Goal: Transaction & Acquisition: Purchase product/service

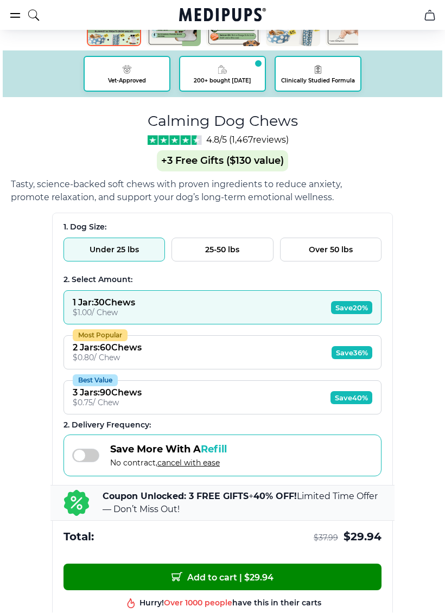
scroll to position [535, 0]
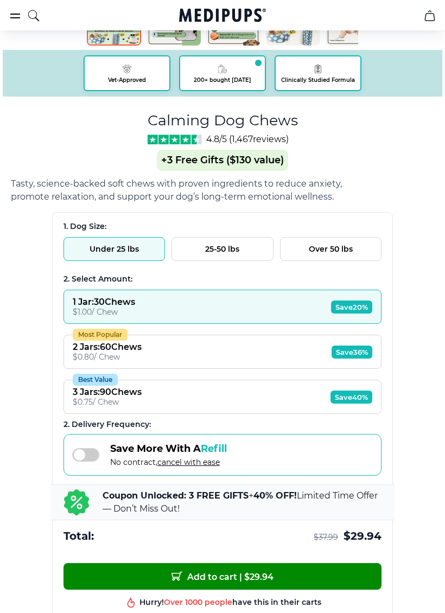
click at [110, 398] on div "3 Jars : 90 Chews" at bounding box center [107, 392] width 69 height 10
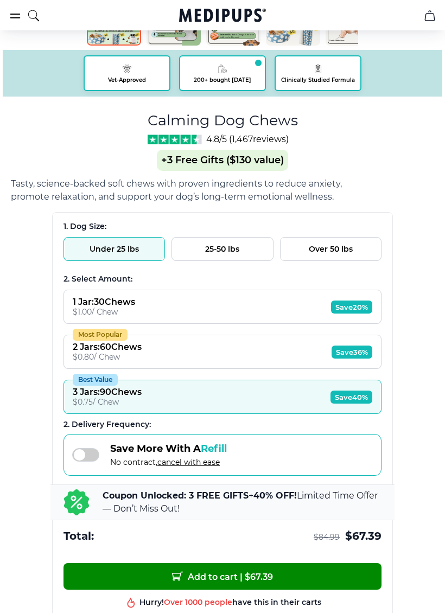
click at [197, 564] on span "Add to cart | $ 67.39" at bounding box center [222, 576] width 101 height 11
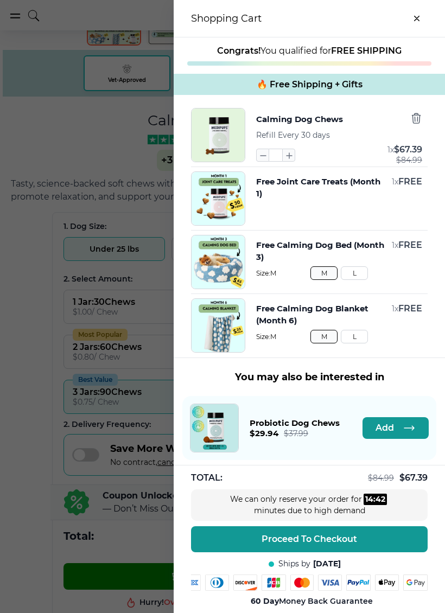
scroll to position [0, 14]
click at [58, 131] on div at bounding box center [222, 306] width 445 height 613
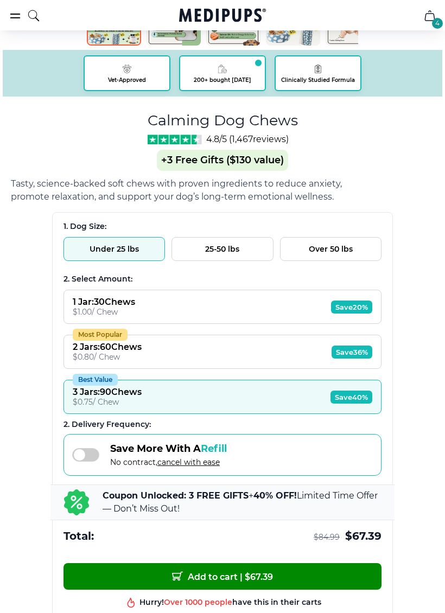
click at [336, 247] on button "Over 50 lbs" at bounding box center [330, 249] width 101 height 24
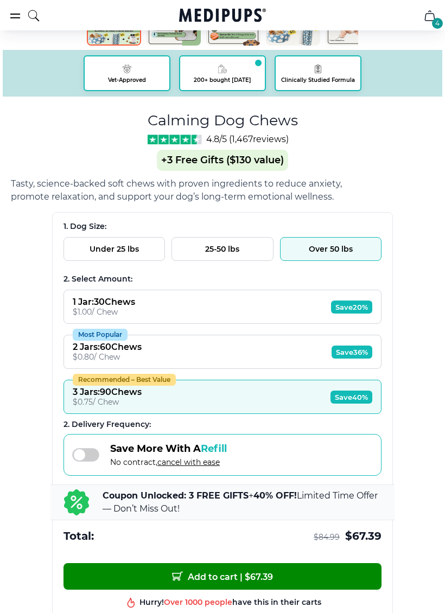
click at [84, 390] on button "Recommended – Best Value 3 Jars : 90 Chews $ 0.75 / Chew Save 40%" at bounding box center [222, 397] width 318 height 34
click at [218, 564] on span "Add to cart | $ 67.39" at bounding box center [222, 576] width 101 height 11
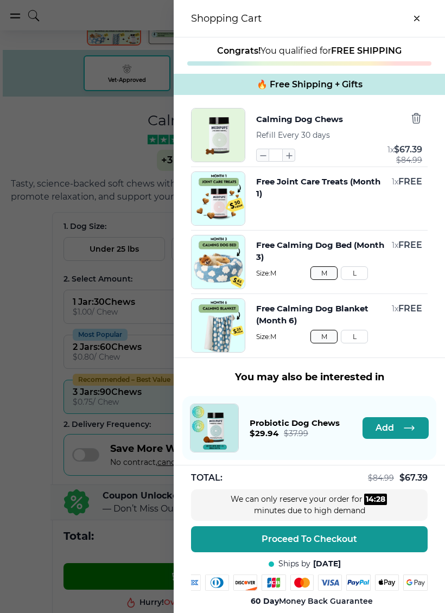
click at [297, 23] on div "Shopping Cart" at bounding box center [309, 18] width 271 height 37
click at [355, 279] on button "L" at bounding box center [354, 273] width 27 height 14
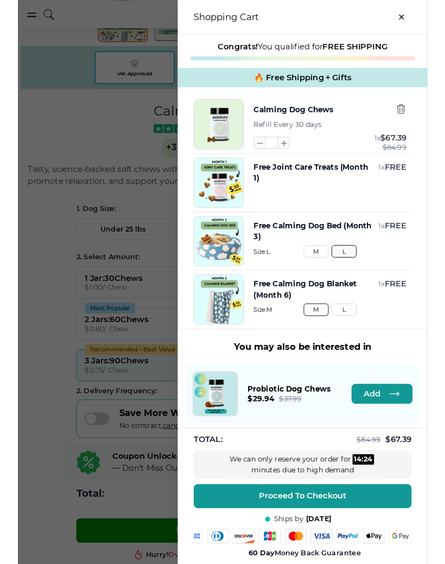
scroll to position [536, 0]
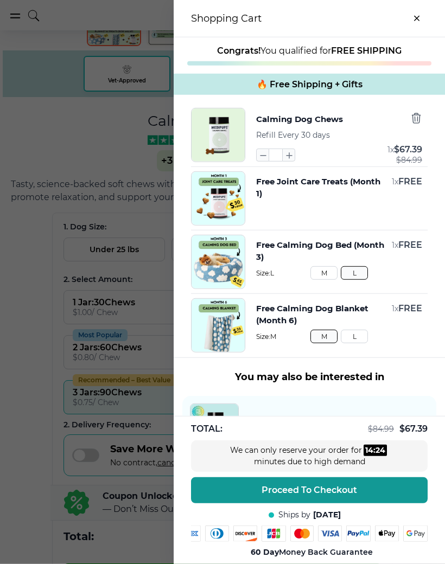
click at [353, 327] on button "Free Calming Dog Blanket (Month 6)" at bounding box center [321, 315] width 130 height 24
click at [357, 336] on button "L" at bounding box center [354, 337] width 27 height 14
click at [282, 486] on span "Proceed To Checkout" at bounding box center [309, 490] width 95 height 11
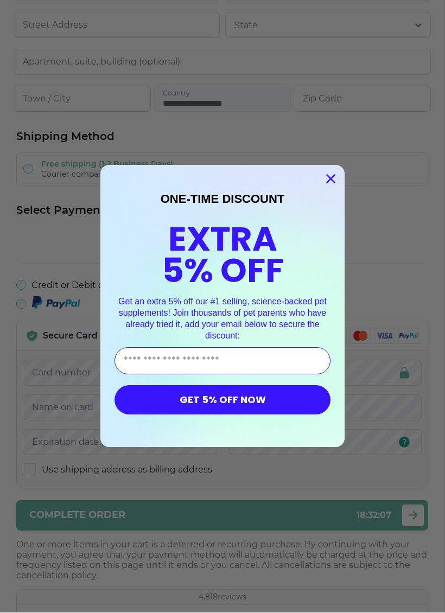
scroll to position [241, 0]
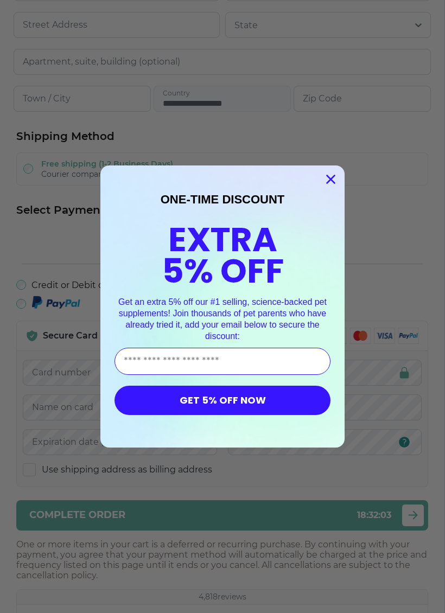
click at [219, 392] on button "GET 5% OFF NOW" at bounding box center [222, 400] width 216 height 29
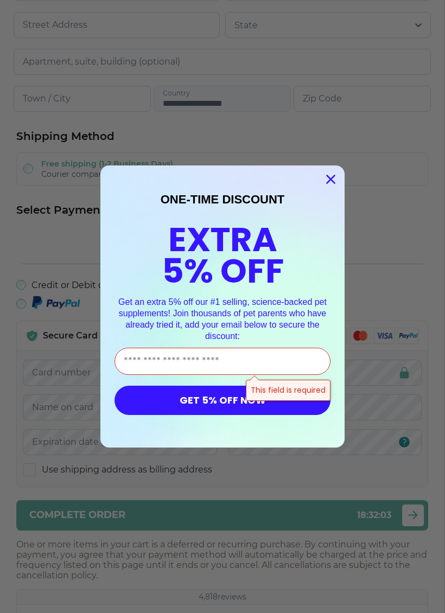
scroll to position [240, 0]
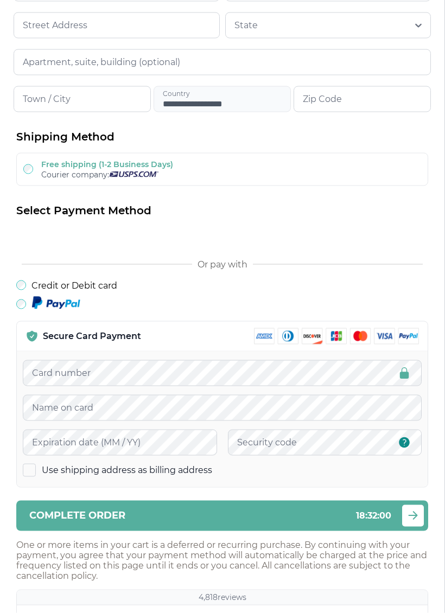
click at [281, 113] on div "Close dialog ONE-TIME DISCOUNT EXTRA 5% OFF Get an extra 5% off our #1 selling,…" at bounding box center [222, 306] width 445 height 613
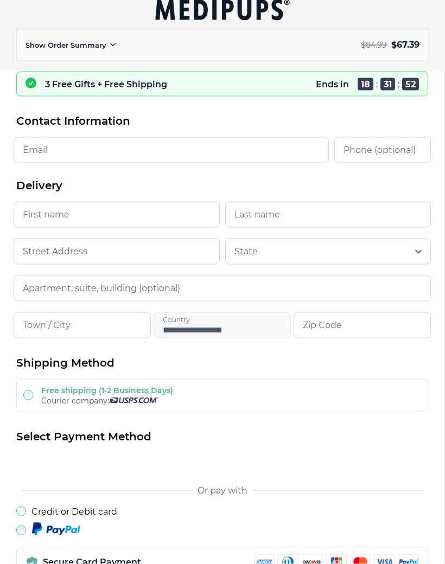
scroll to position [0, 0]
